Goal: Task Accomplishment & Management: Manage account settings

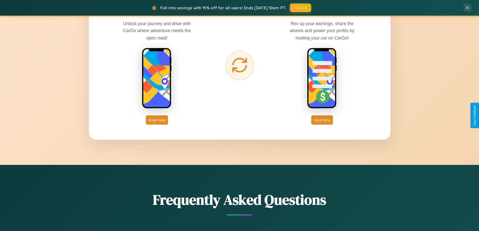
scroll to position [967, 0]
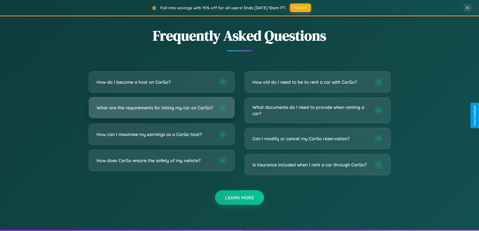
click at [161, 110] on h3 "What are the requirements for listing my car on CarGo?" at bounding box center [154, 108] width 117 height 6
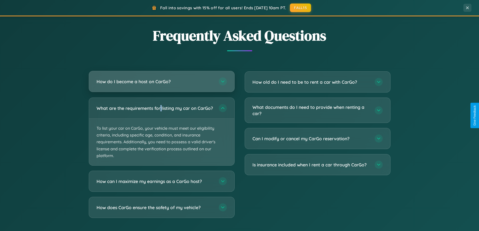
click at [161, 82] on h3 "How do I become a host on CarGo?" at bounding box center [154, 81] width 117 height 6
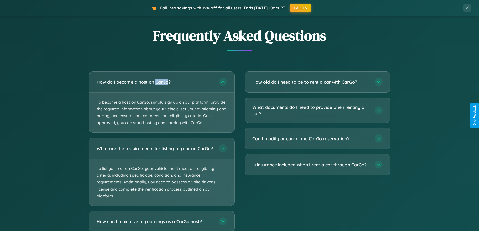
scroll to position [998, 0]
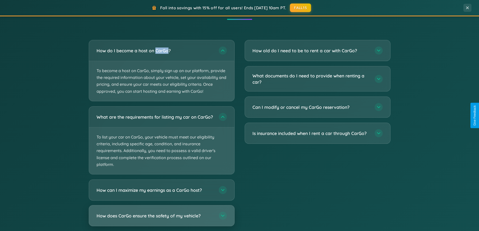
click at [161, 219] on h3 "How does CarGo ensure the safety of my vehicle?" at bounding box center [154, 215] width 117 height 6
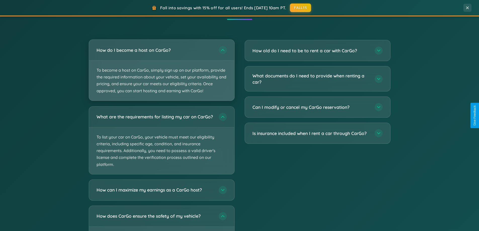
click at [161, 70] on p "To become a host on CarGo, simply sign up on our platform, provide the required…" at bounding box center [161, 81] width 145 height 40
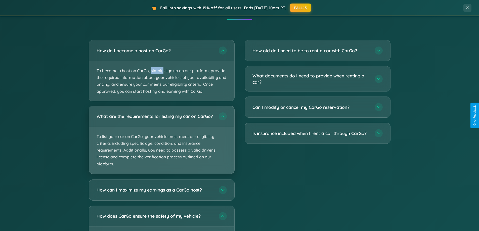
click at [161, 142] on p "To list your car on CarGo, your vehicle must meet our eligibility criteria, inc…" at bounding box center [161, 150] width 145 height 47
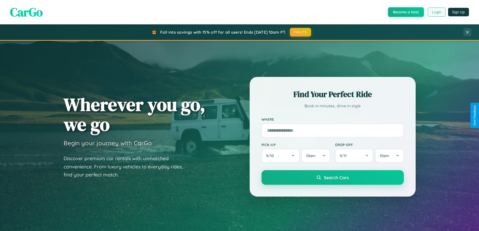
click at [436, 12] on button "Login" at bounding box center [436, 12] width 18 height 9
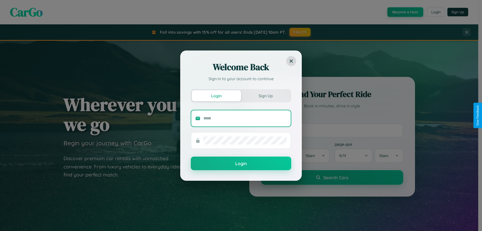
click at [245, 118] on input "text" at bounding box center [244, 118] width 83 height 8
type input "**********"
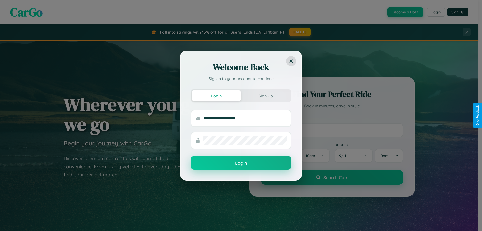
click at [241, 163] on button "Login" at bounding box center [241, 163] width 100 height 14
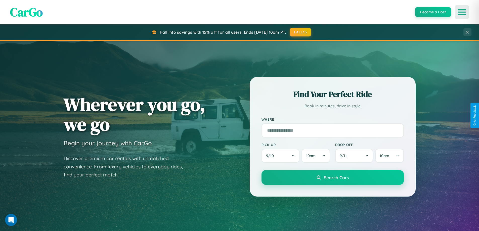
click at [461, 12] on icon "Open menu" at bounding box center [461, 12] width 7 height 5
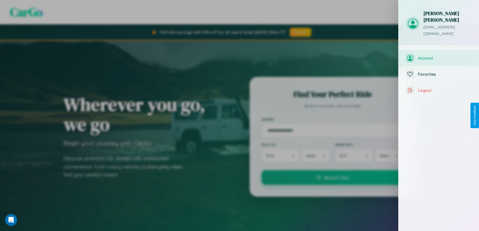
click at [438, 56] on span "Account" at bounding box center [445, 58] width 54 height 5
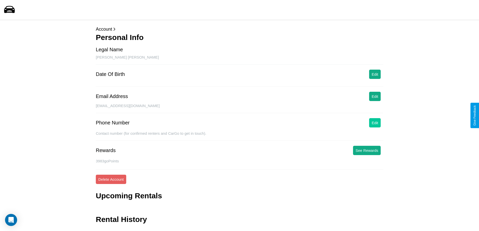
click at [375, 123] on button "Edit" at bounding box center [375, 122] width 12 height 9
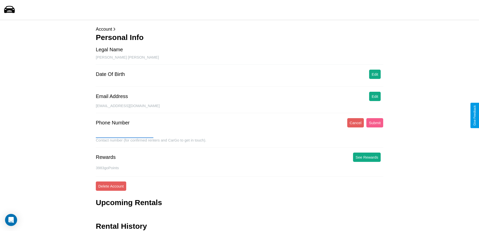
click at [124, 134] on input "text" at bounding box center [125, 134] width 58 height 8
type input "*"
